Goal: Use online tool/utility: Use online tool/utility

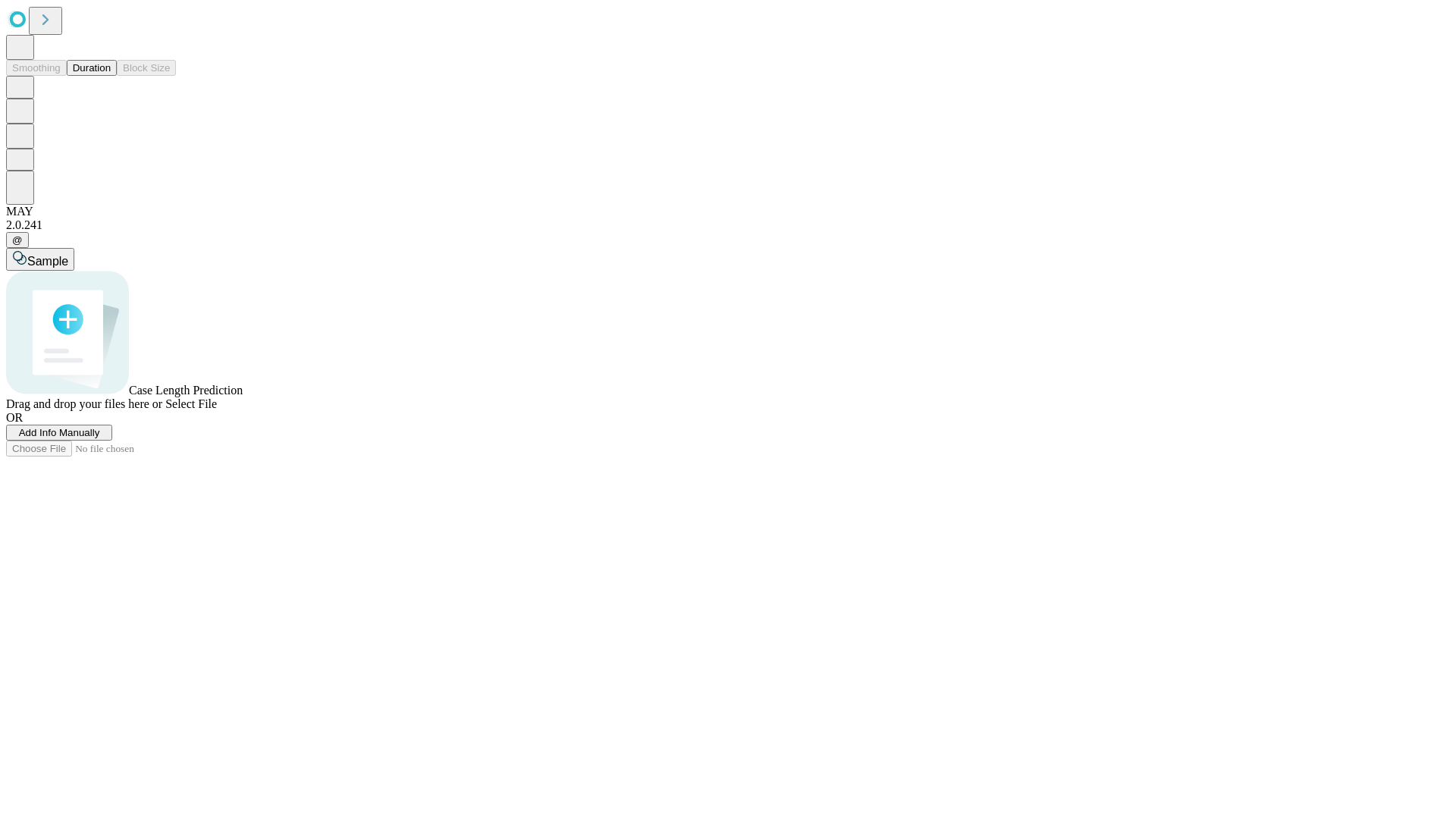
click at [110, 76] on button "Duration" at bounding box center [91, 68] width 50 height 16
click at [217, 410] on span "Select File" at bounding box center [191, 404] width 51 height 13
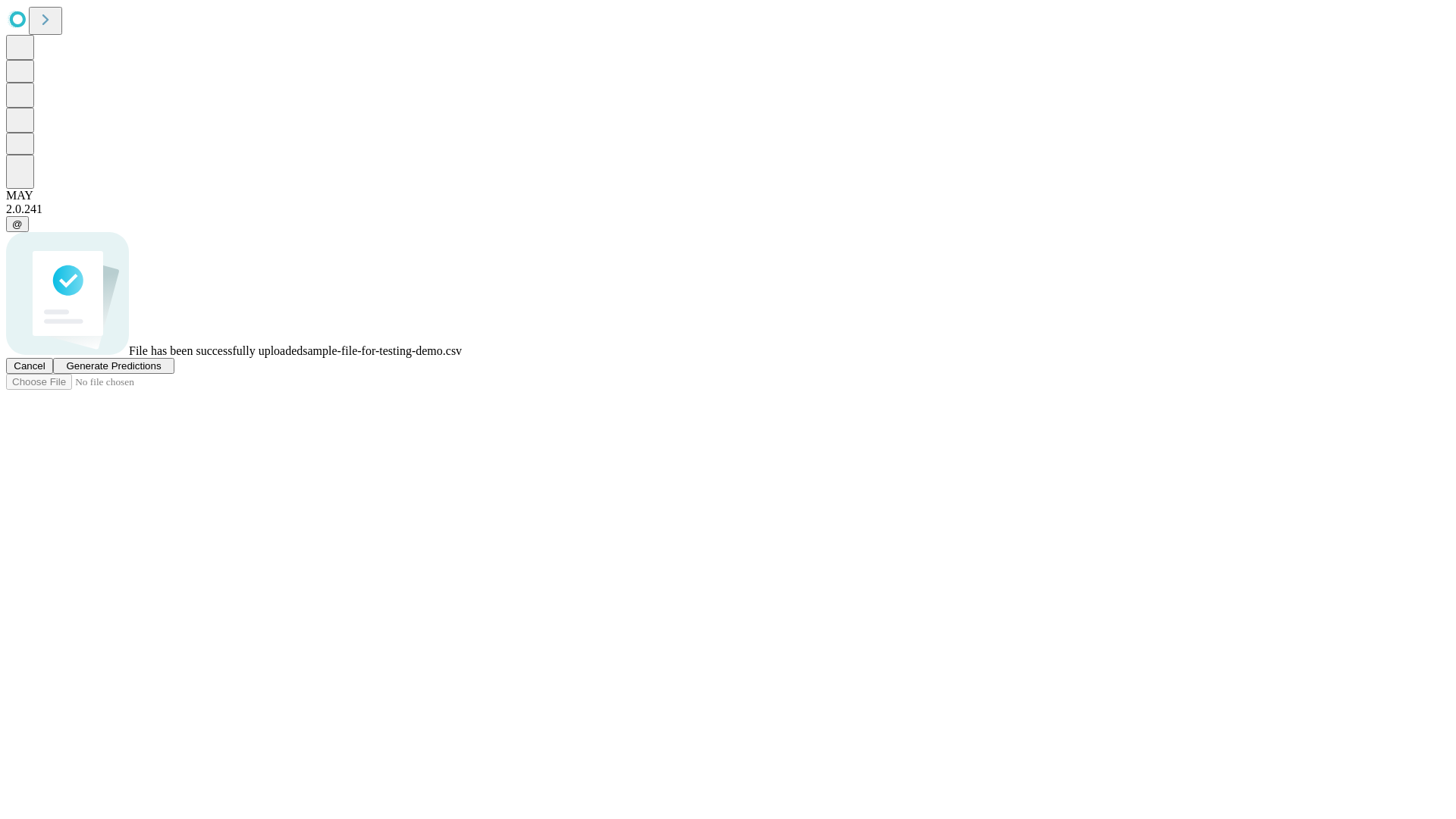
click at [161, 371] on span "Generate Predictions" at bounding box center [113, 366] width 94 height 11
